Goal: Transaction & Acquisition: Purchase product/service

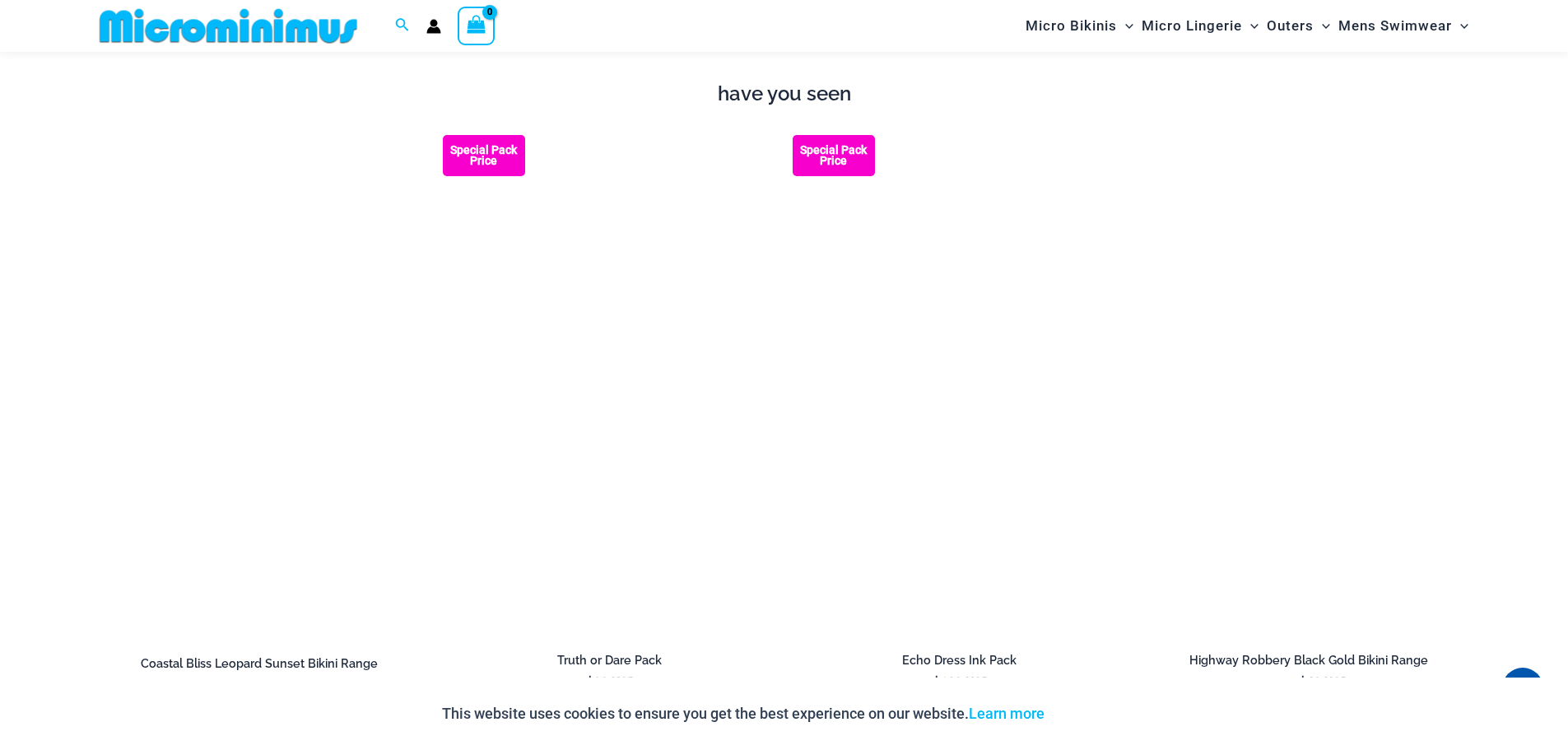
scroll to position [2126, 0]
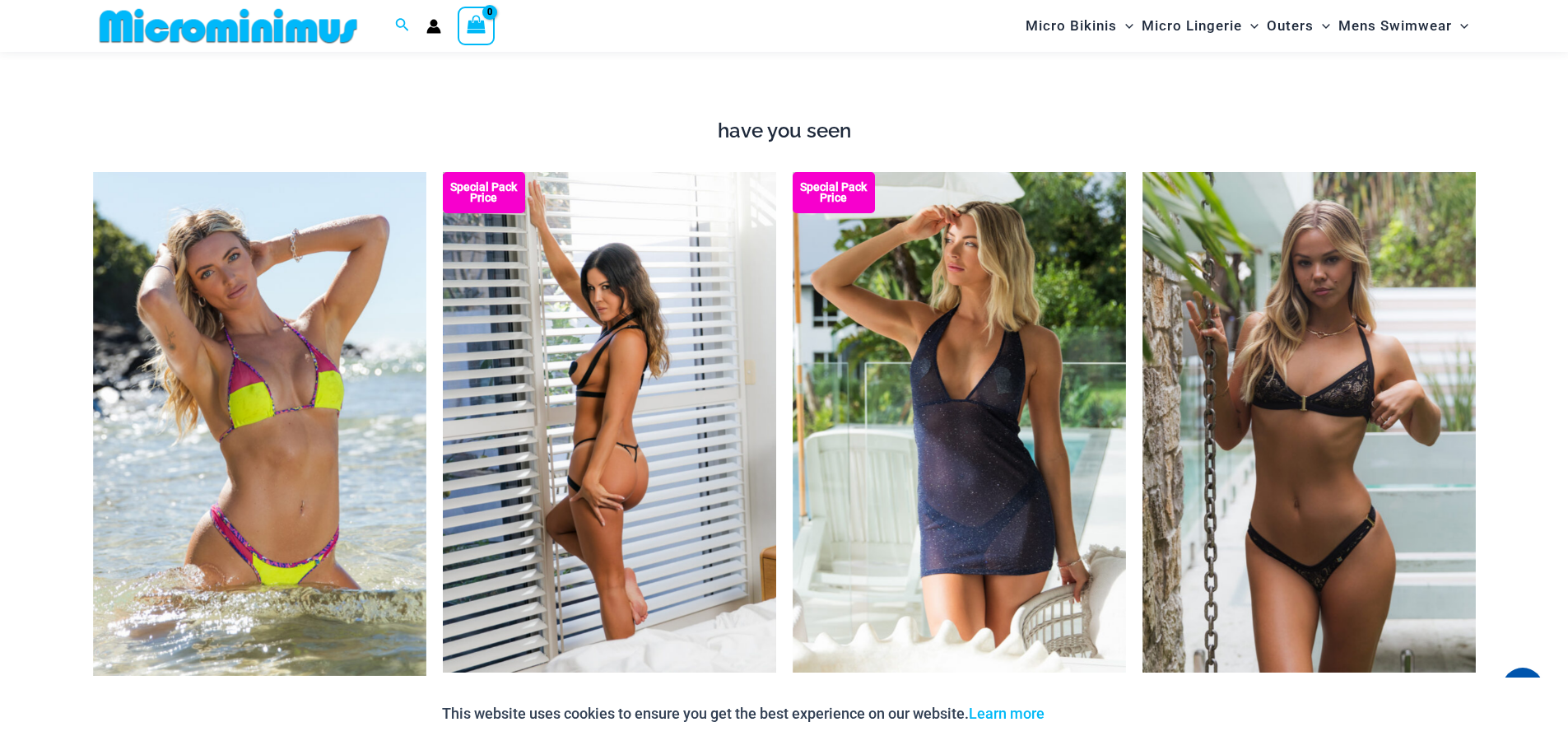
click at [554, 352] on img at bounding box center [609, 422] width 334 height 501
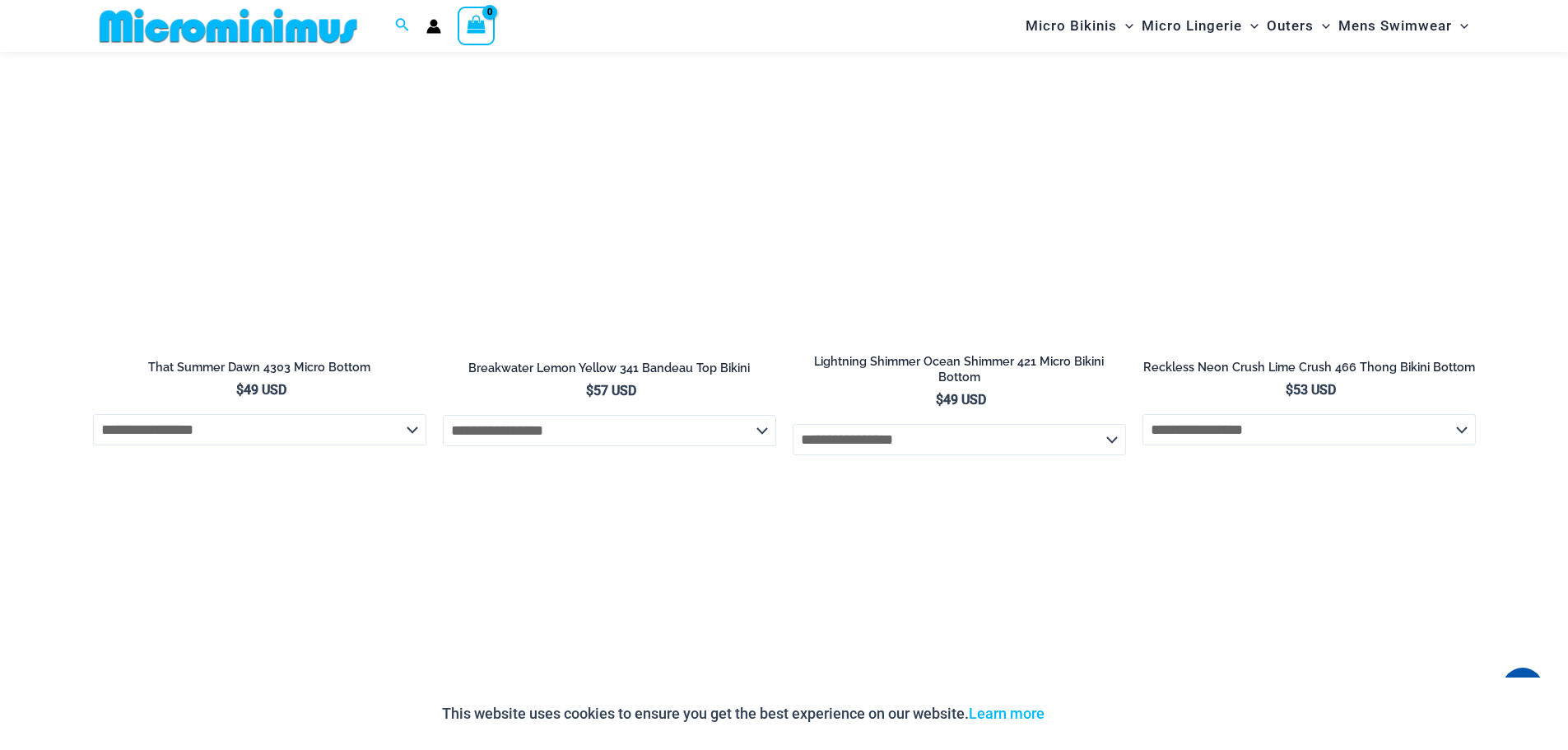
scroll to position [4926, 0]
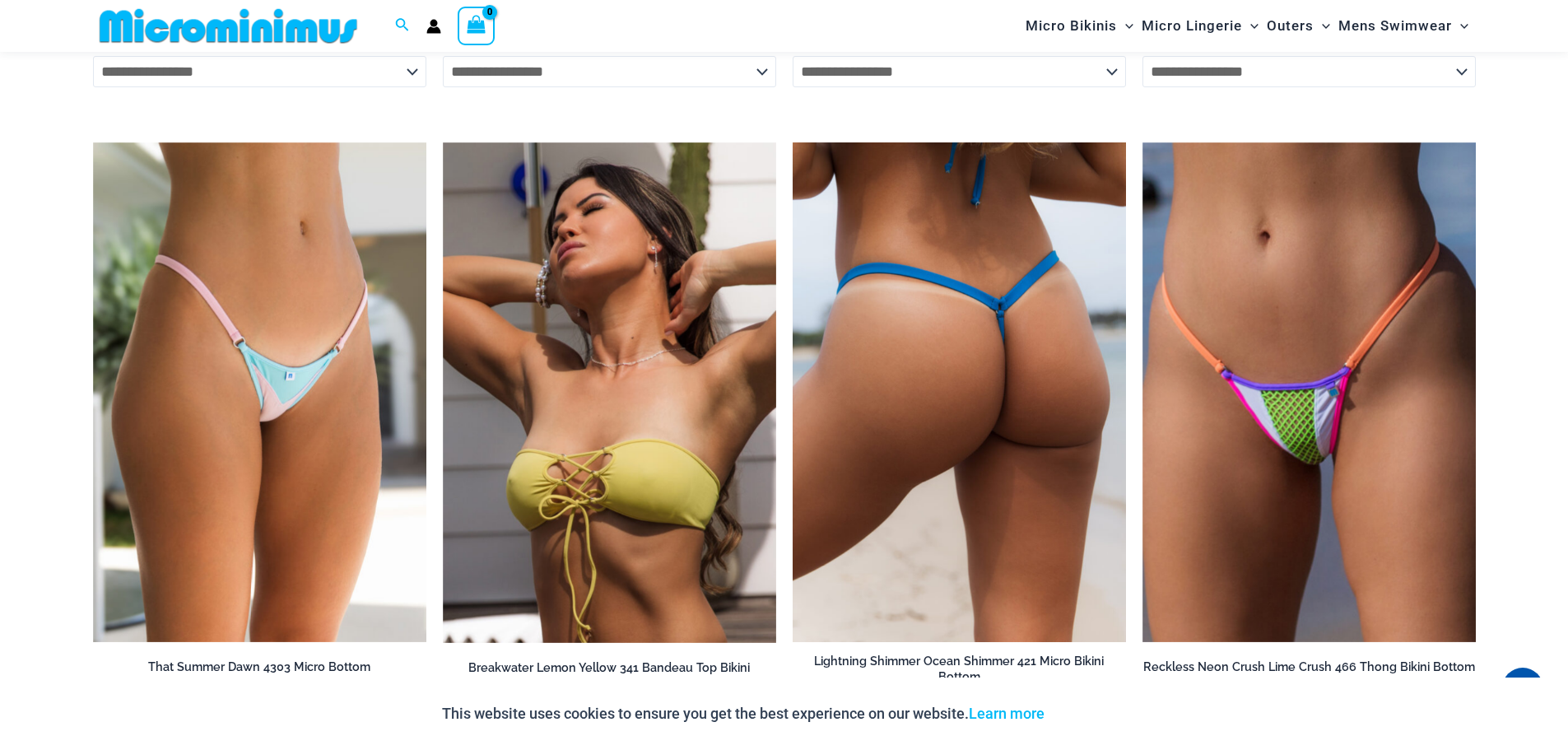
click at [978, 506] on img at bounding box center [959, 392] width 334 height 501
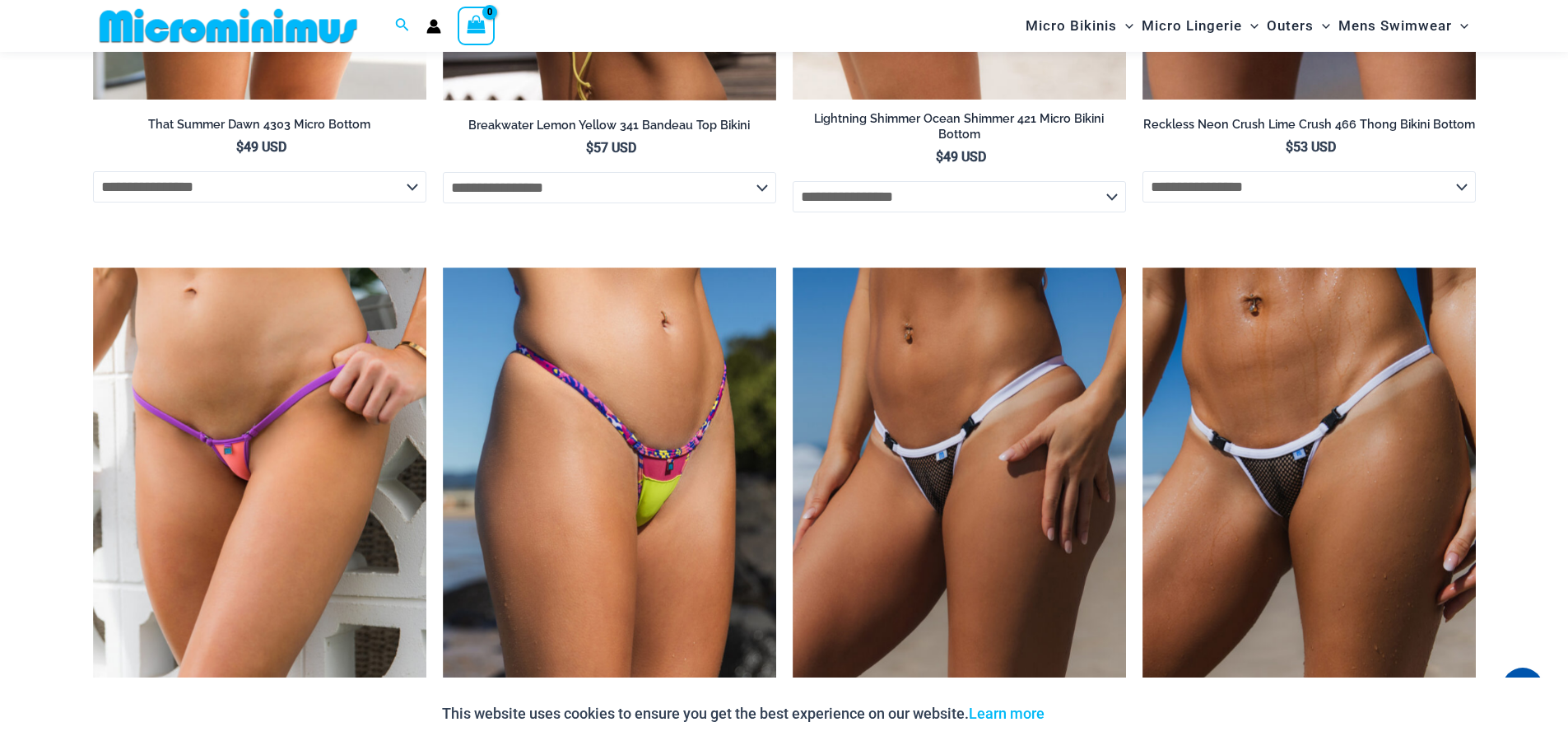
scroll to position [5585, 0]
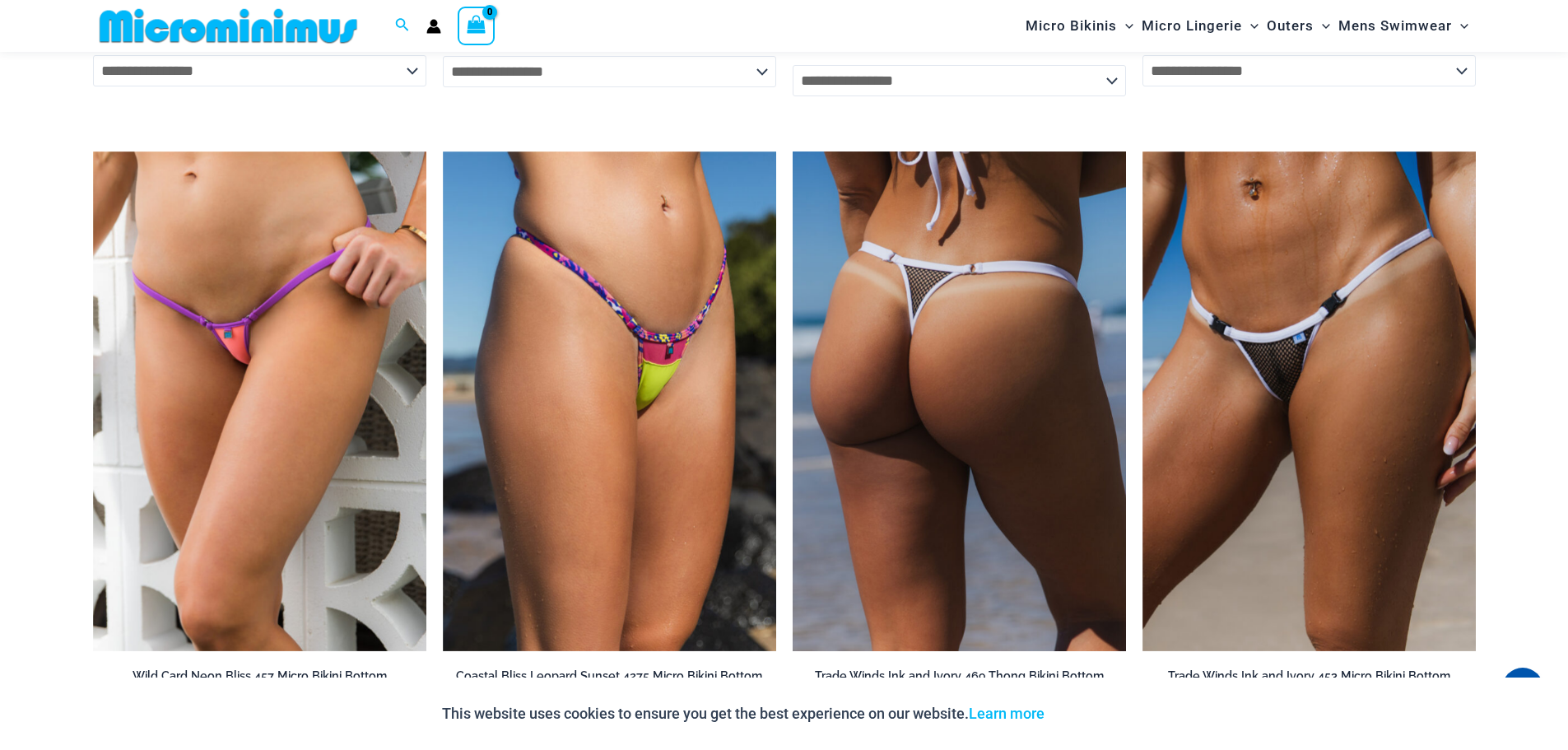
click at [883, 303] on img at bounding box center [959, 401] width 334 height 501
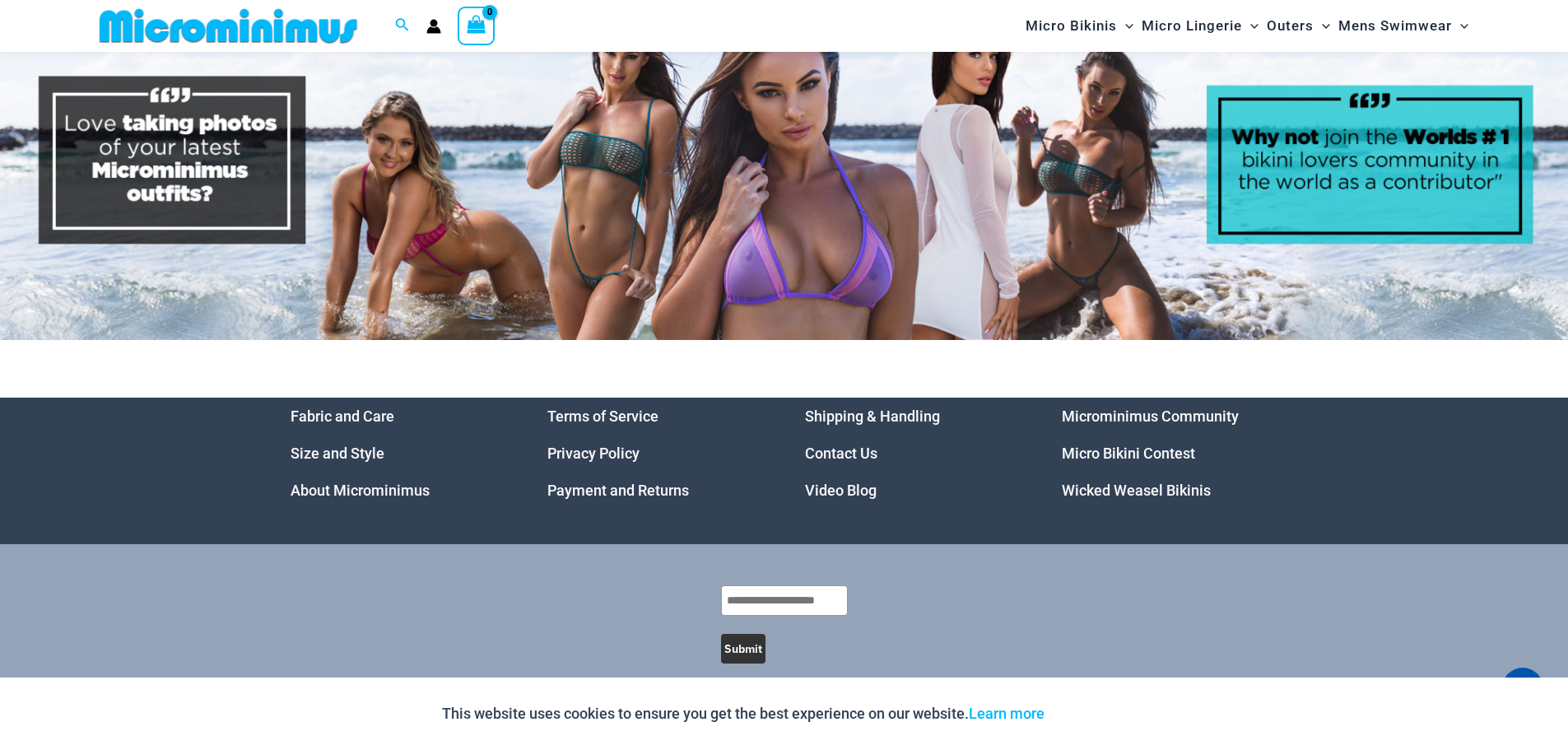
scroll to position [8451, 0]
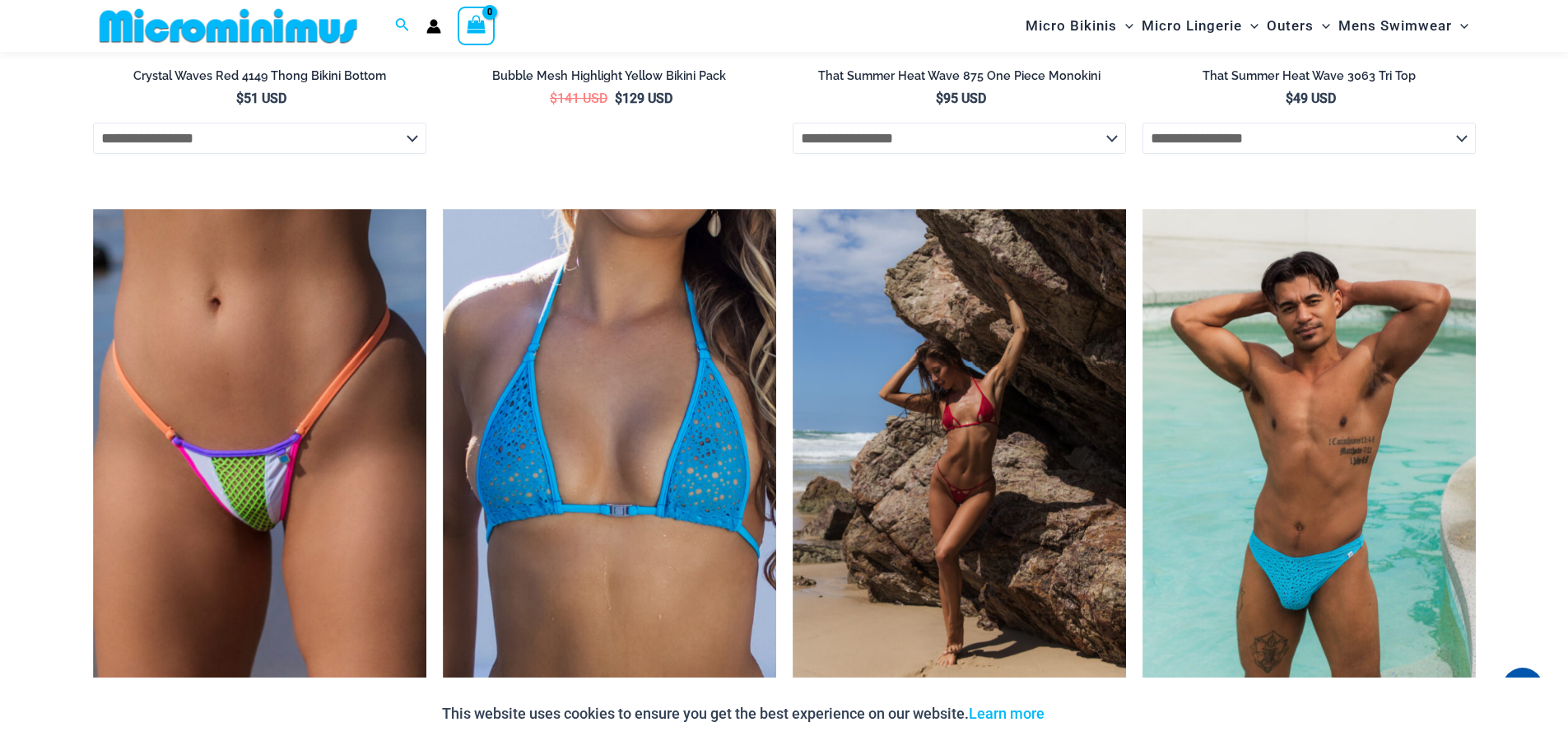
scroll to position [2787, 0]
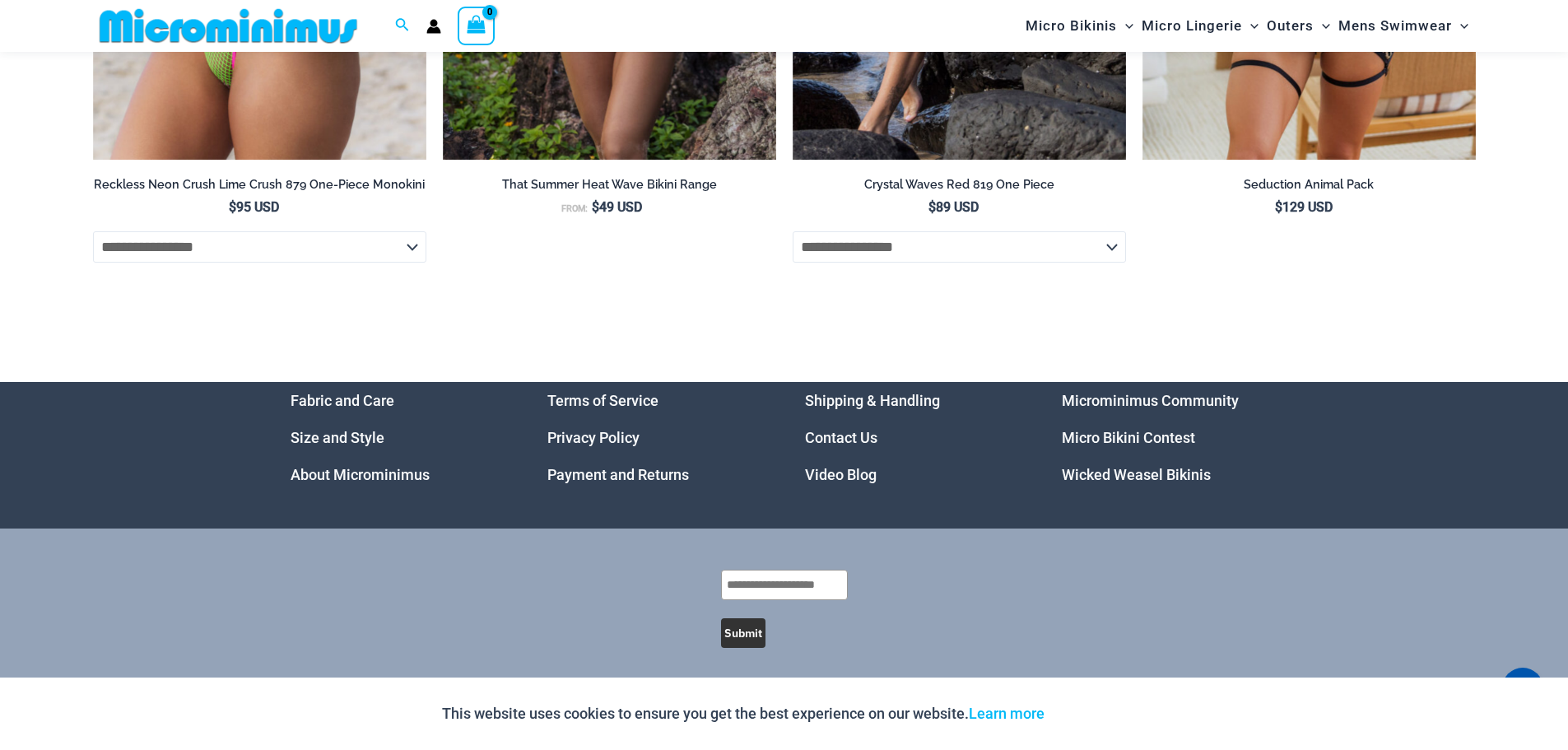
scroll to position [5619, 0]
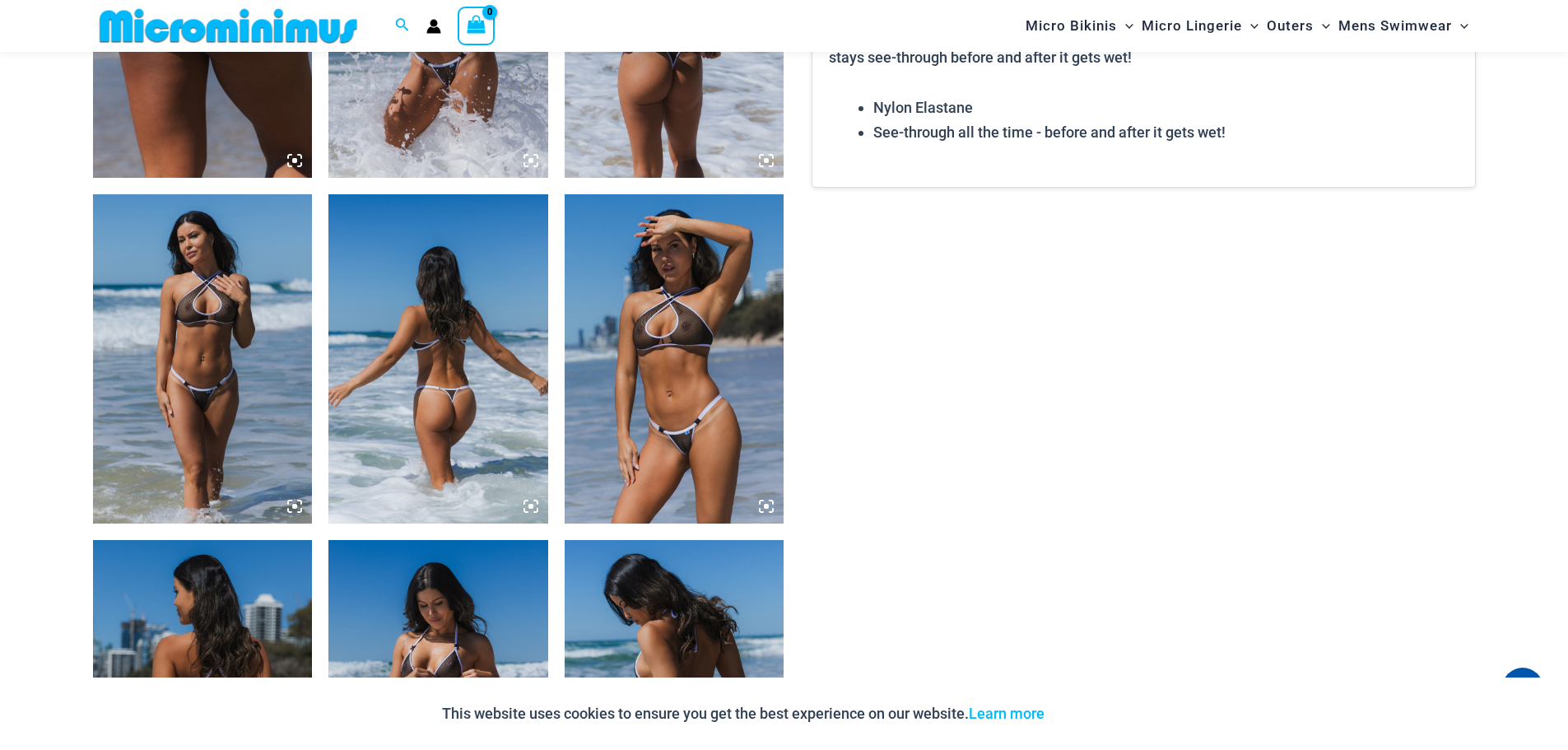
scroll to position [1632, 0]
